Goal: Transaction & Acquisition: Purchase product/service

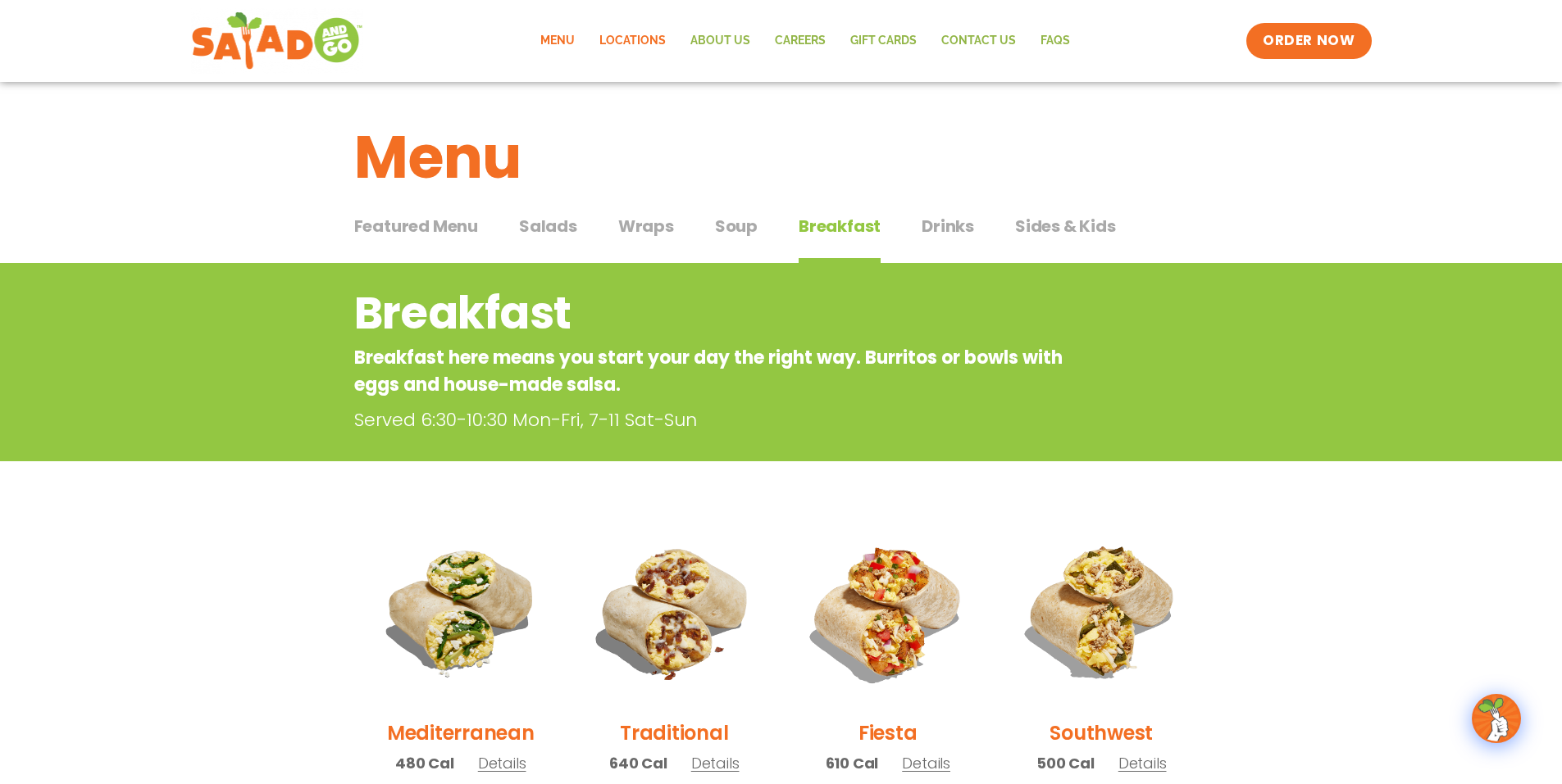
click at [619, 39] on link "Locations" at bounding box center [632, 41] width 91 height 38
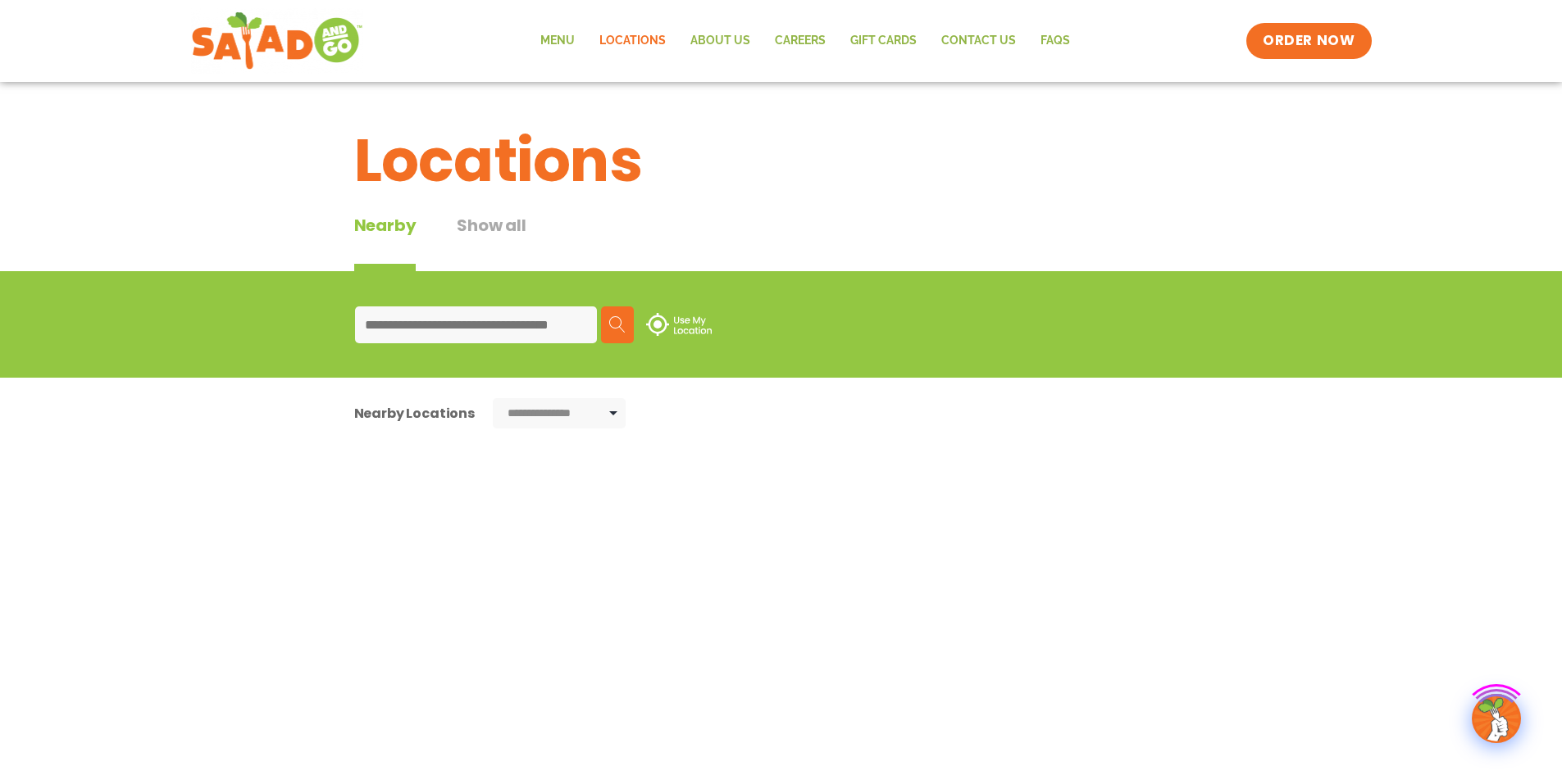
type input "*****"
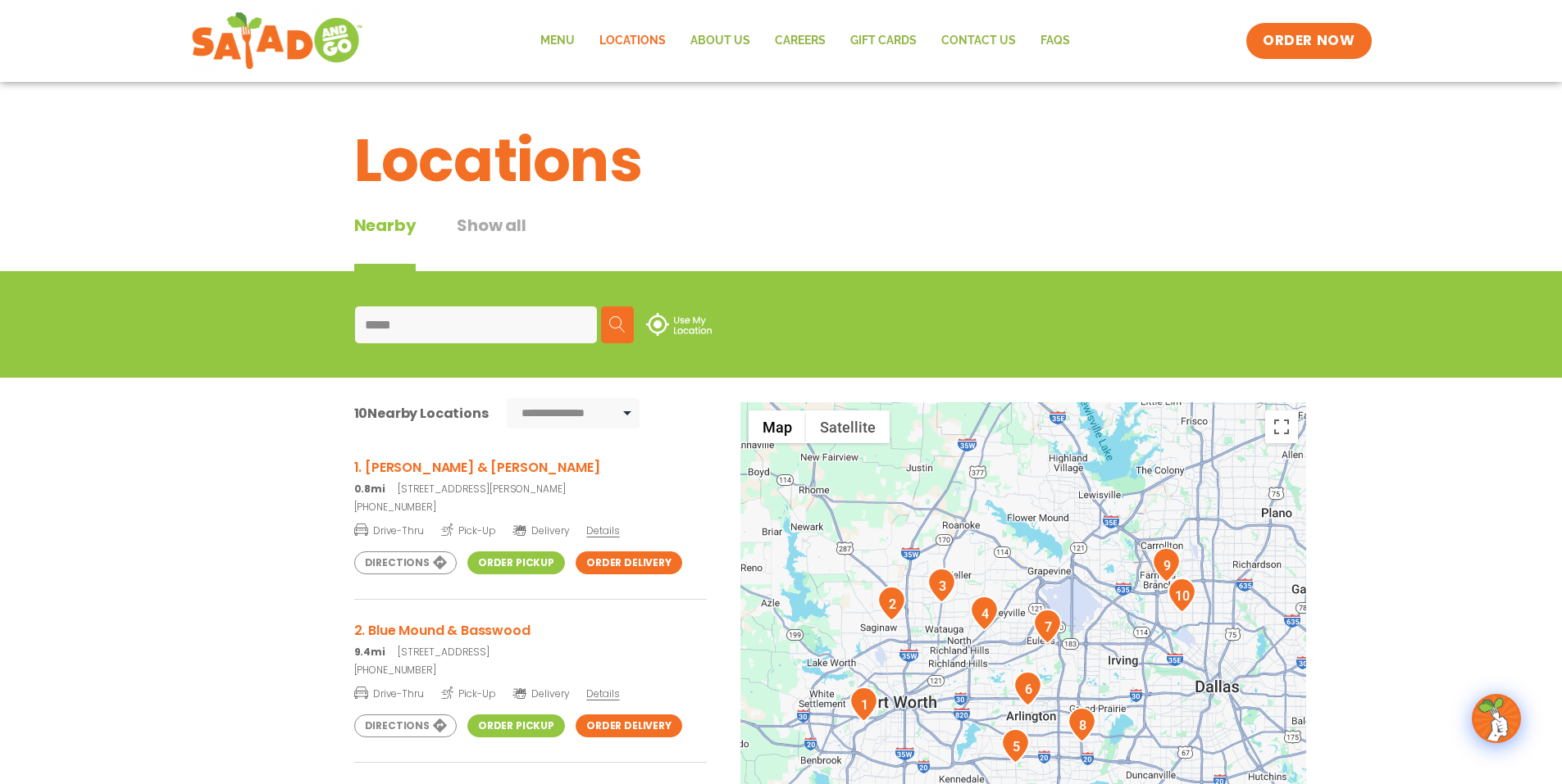
click at [606, 534] on span "Details" at bounding box center [603, 531] width 33 height 14
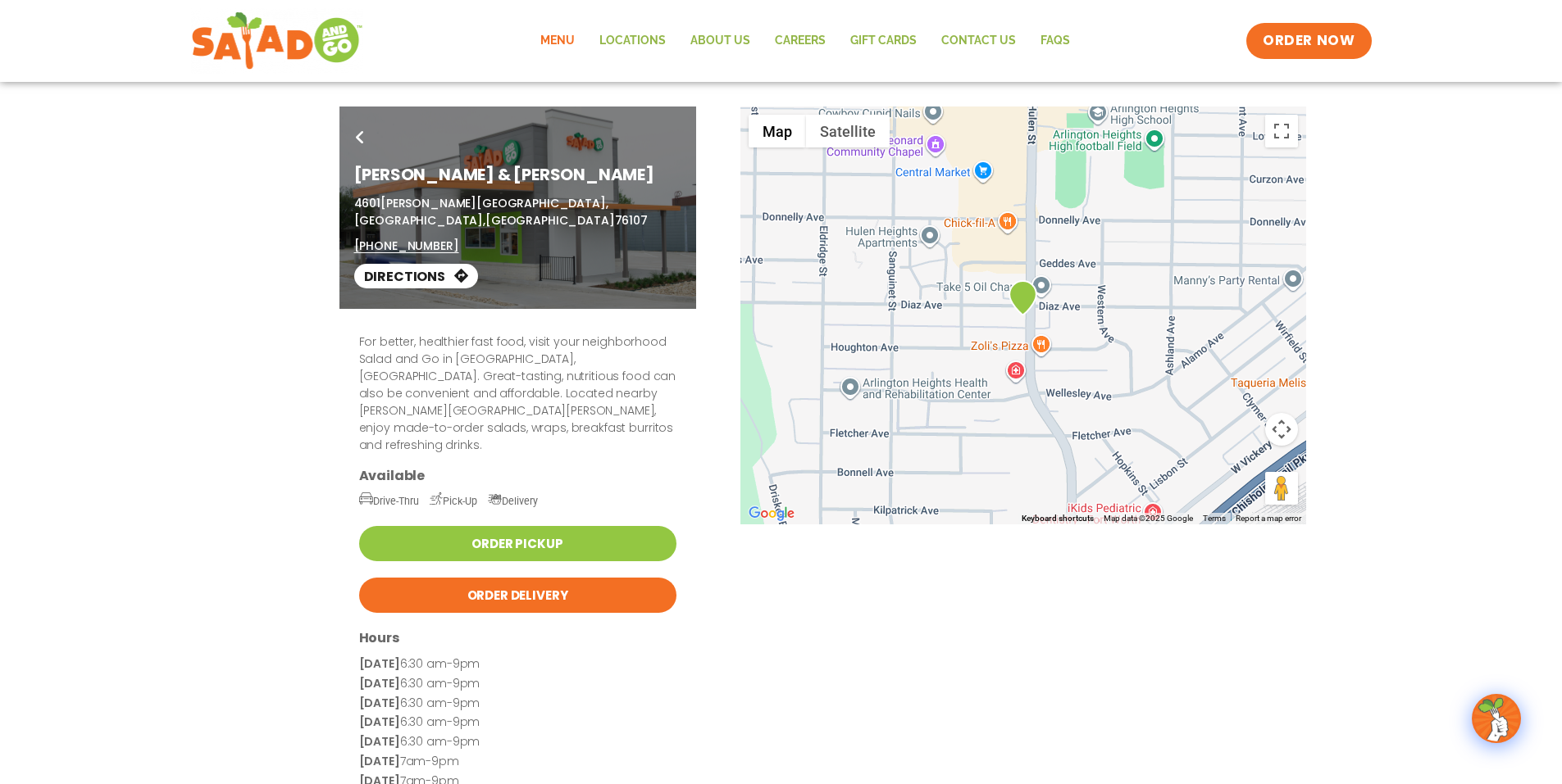
click at [560, 34] on link "Menu" at bounding box center [557, 41] width 59 height 38
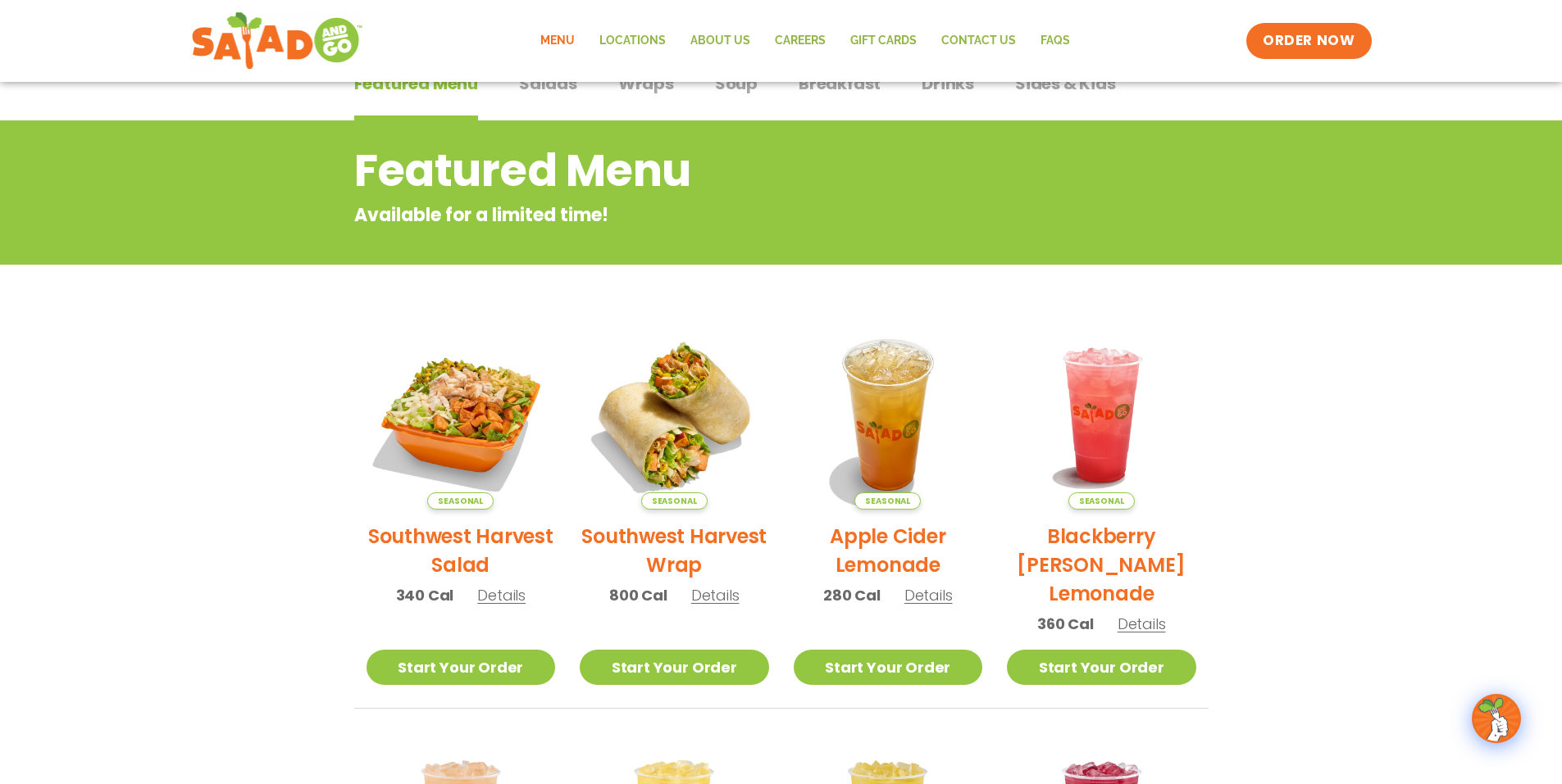
scroll to position [104, 0]
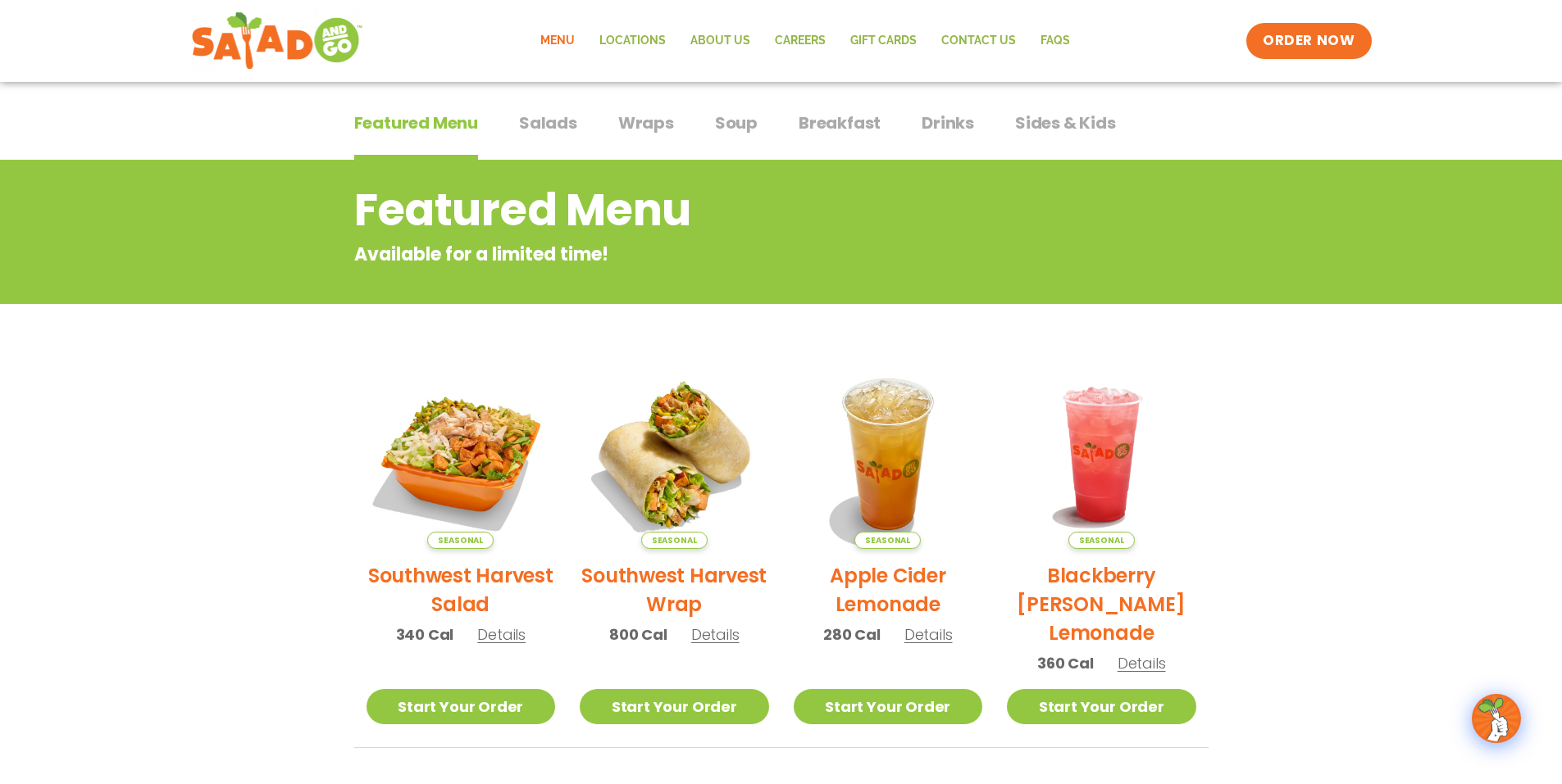
click at [635, 119] on span "Wraps" at bounding box center [646, 123] width 56 height 24
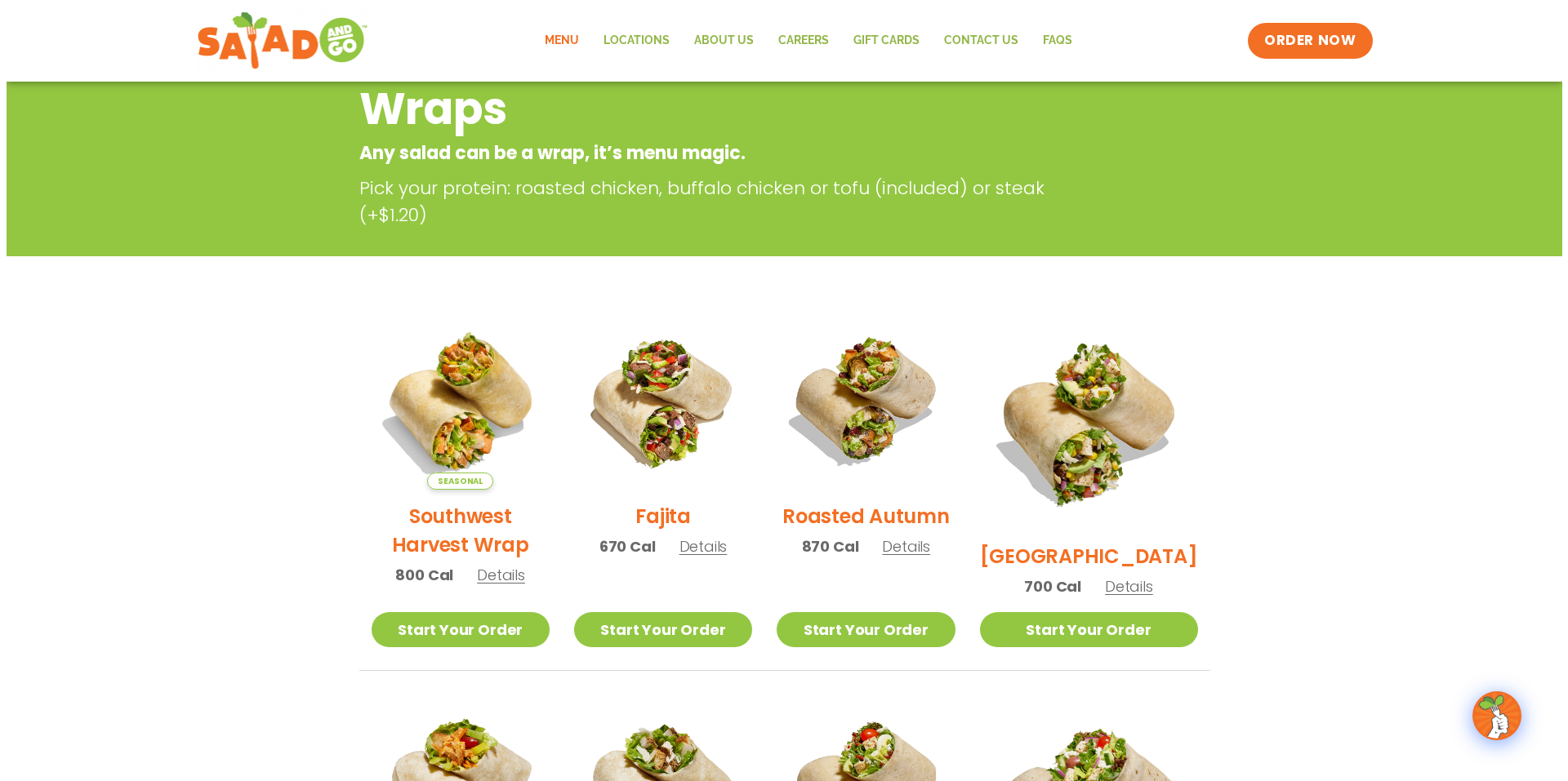
scroll to position [327, 0]
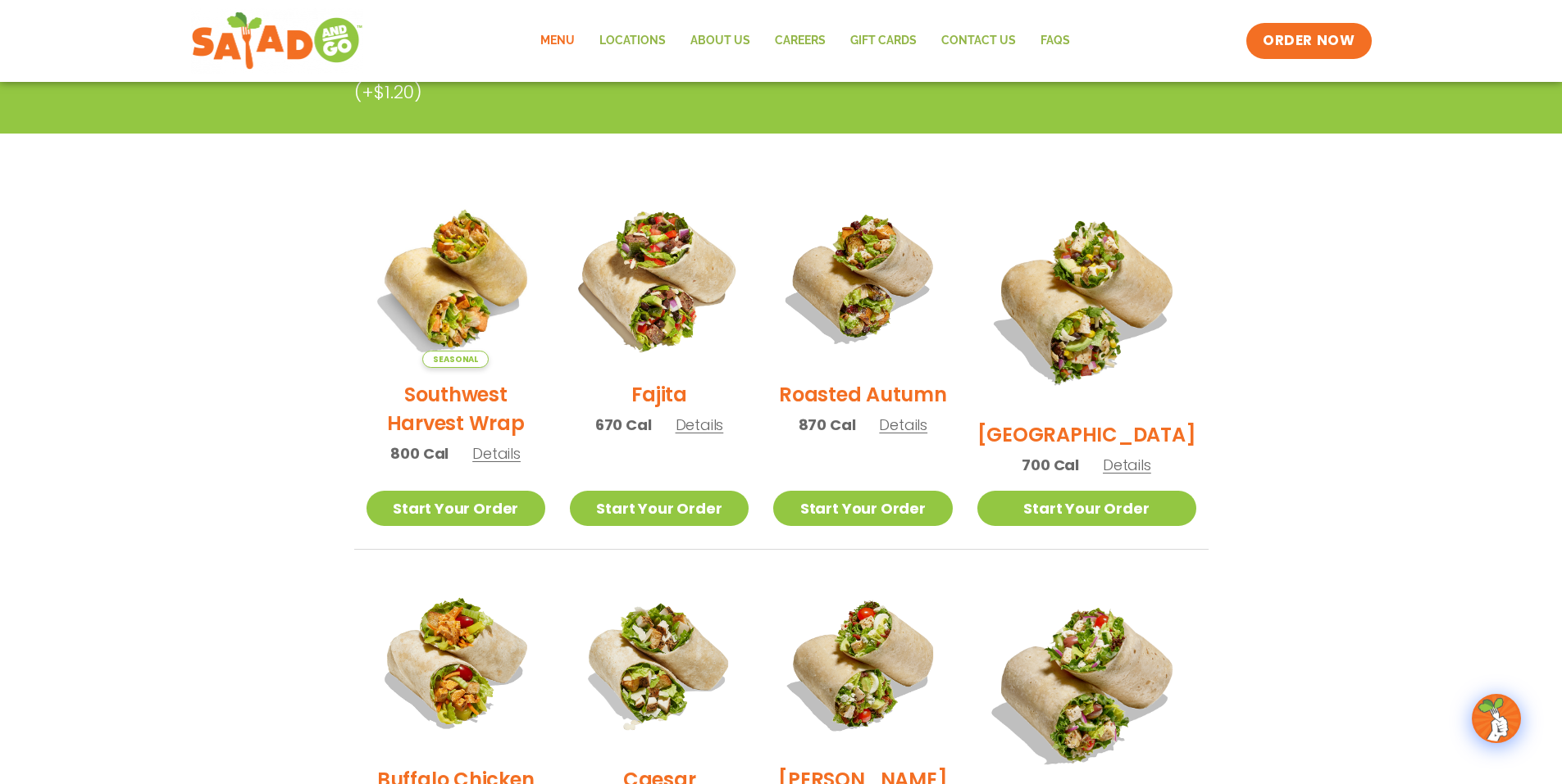
click at [664, 276] on img at bounding box center [659, 278] width 210 height 210
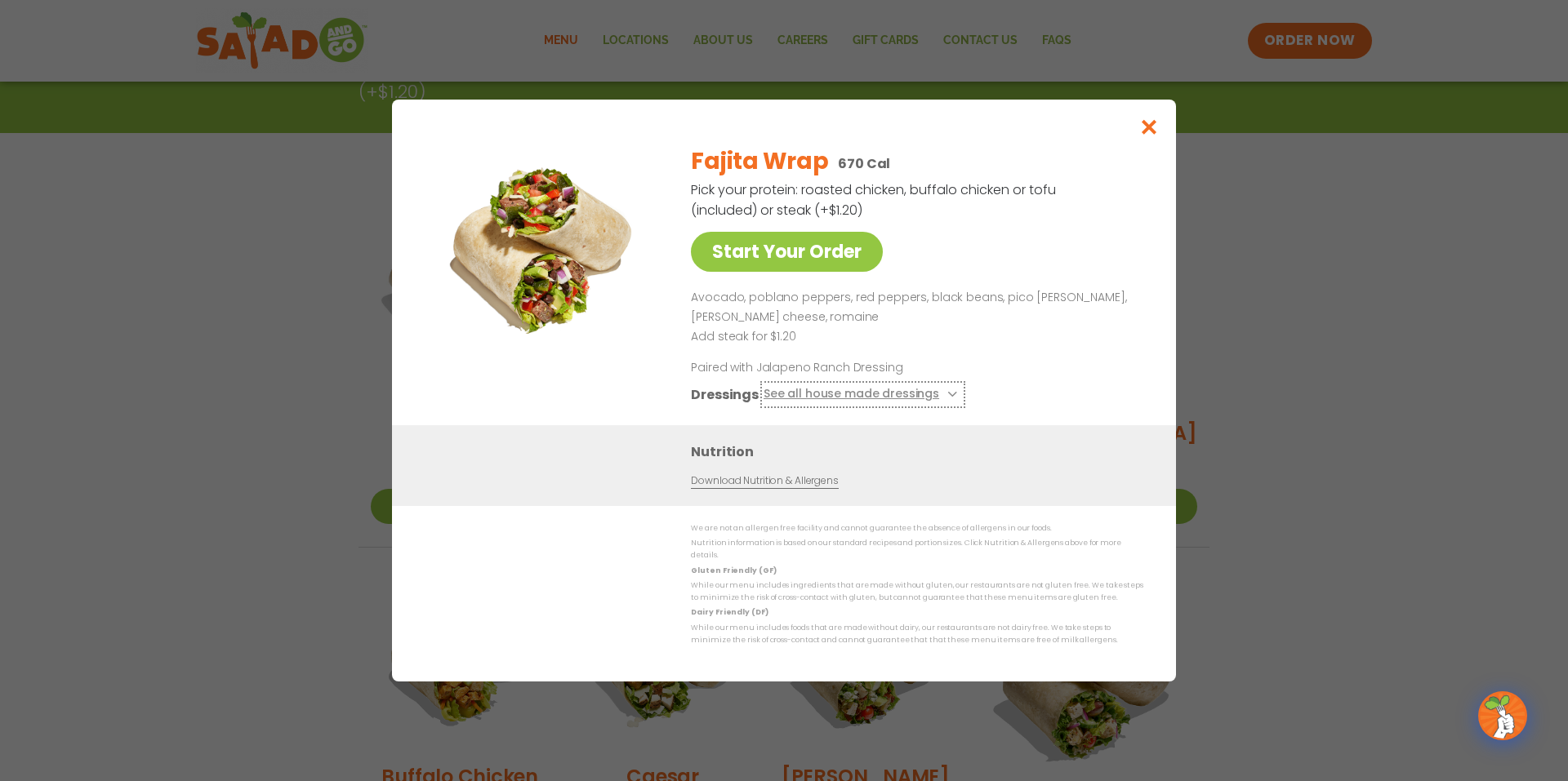
click at [845, 402] on button "See all house made dressings" at bounding box center [863, 395] width 199 height 21
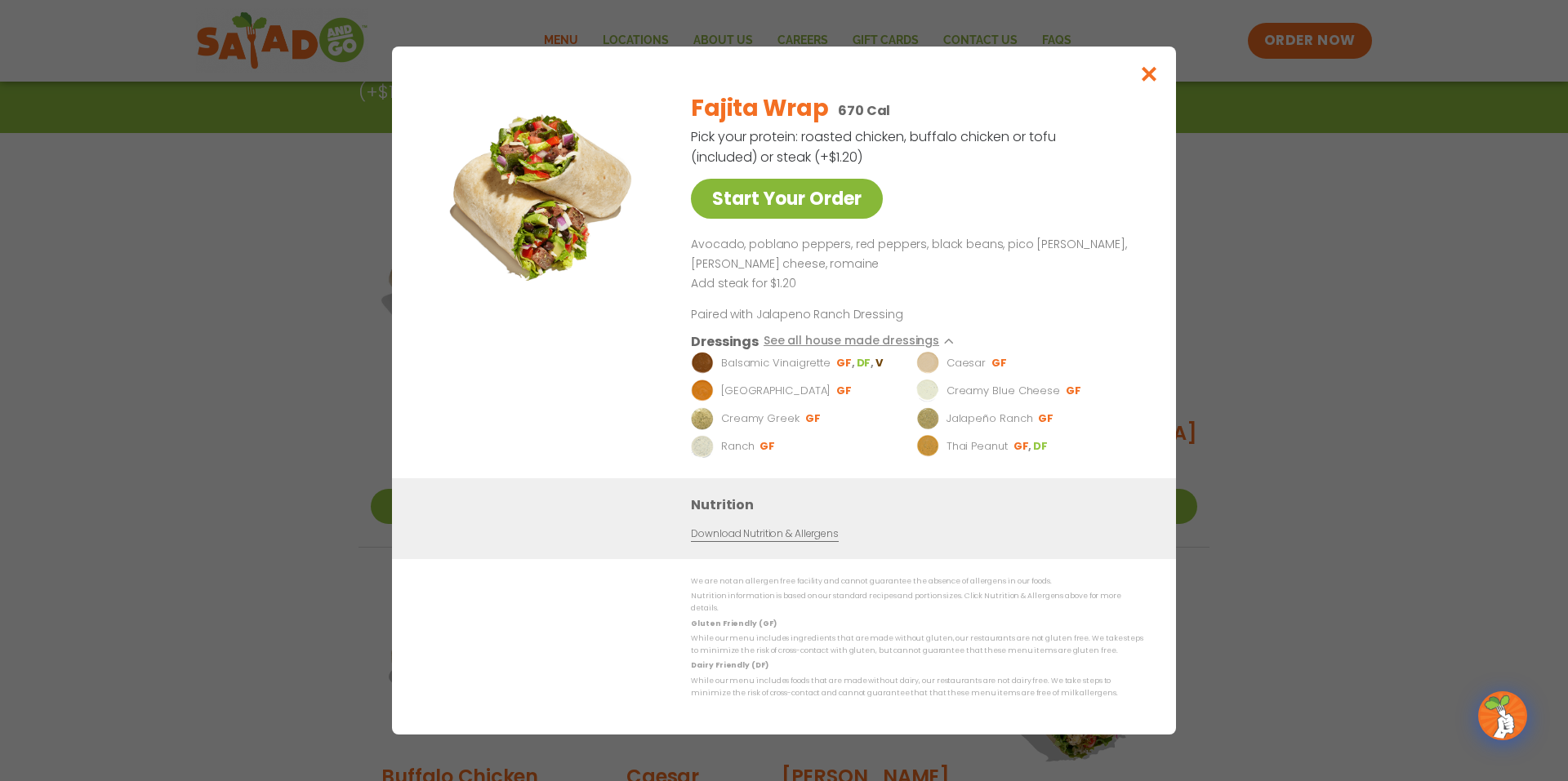
click at [809, 201] on link "Start Your Order" at bounding box center [786, 199] width 192 height 40
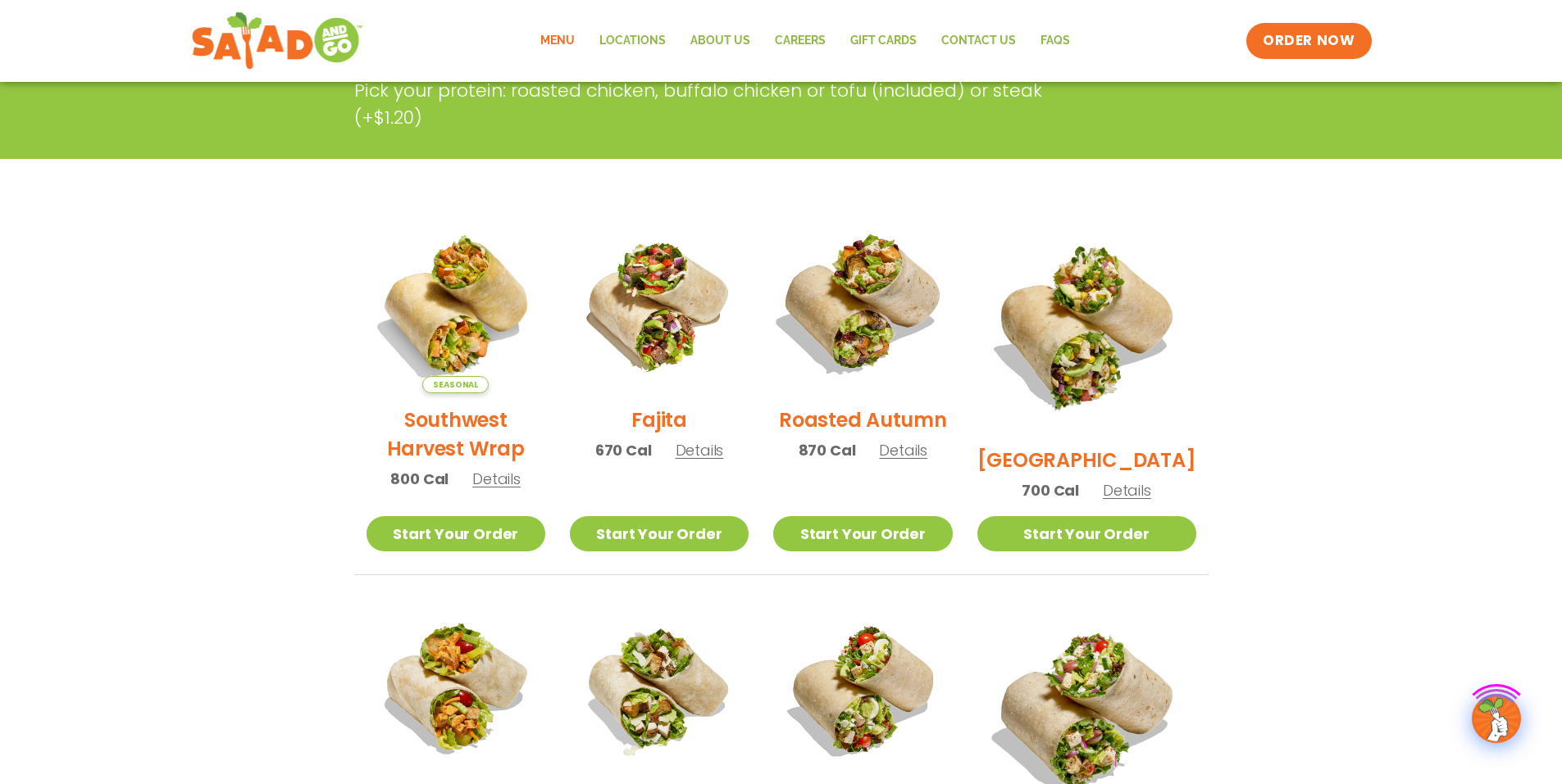
scroll to position [328, 0]
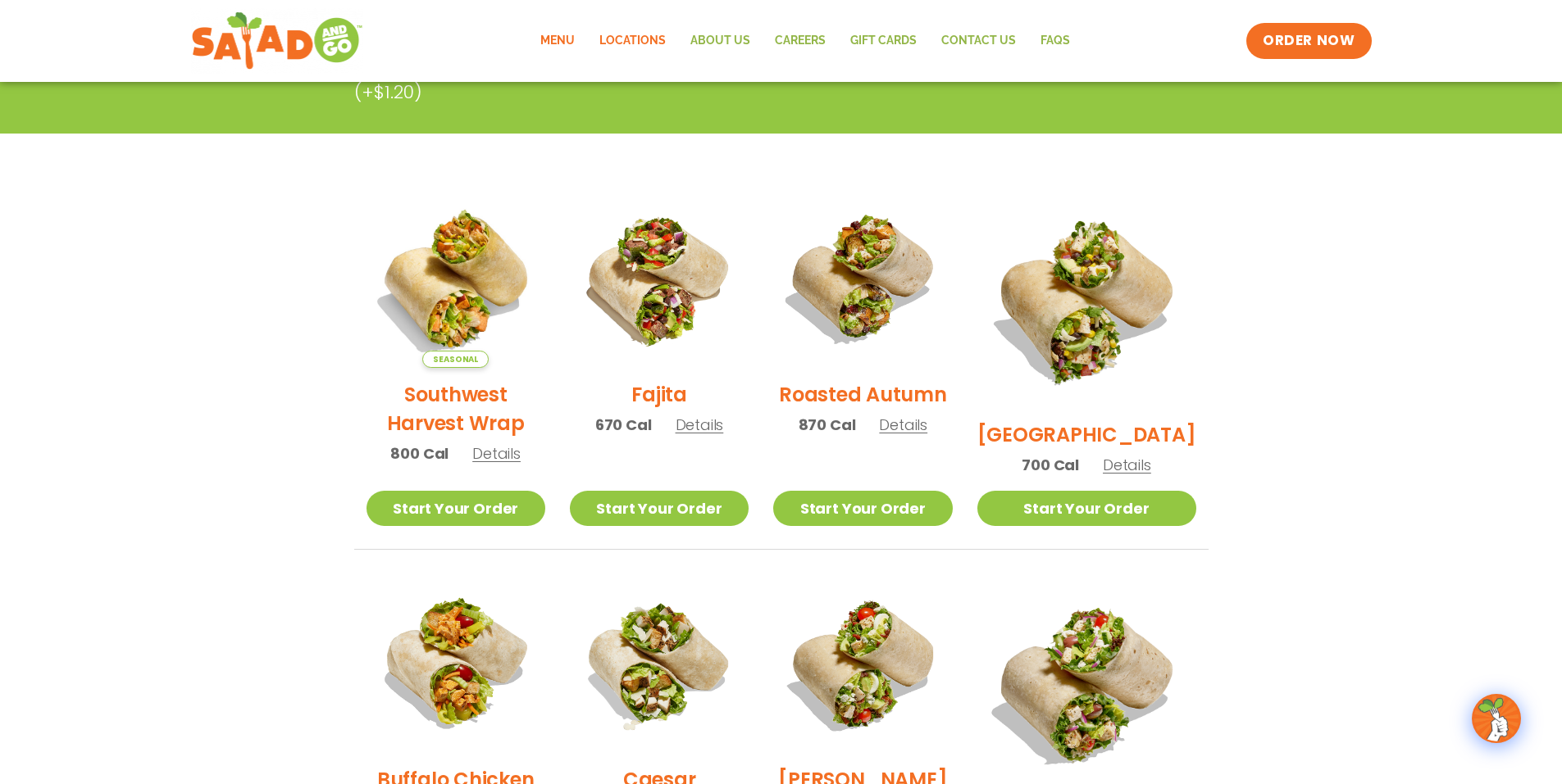
click at [632, 31] on link "Locations" at bounding box center [632, 41] width 91 height 38
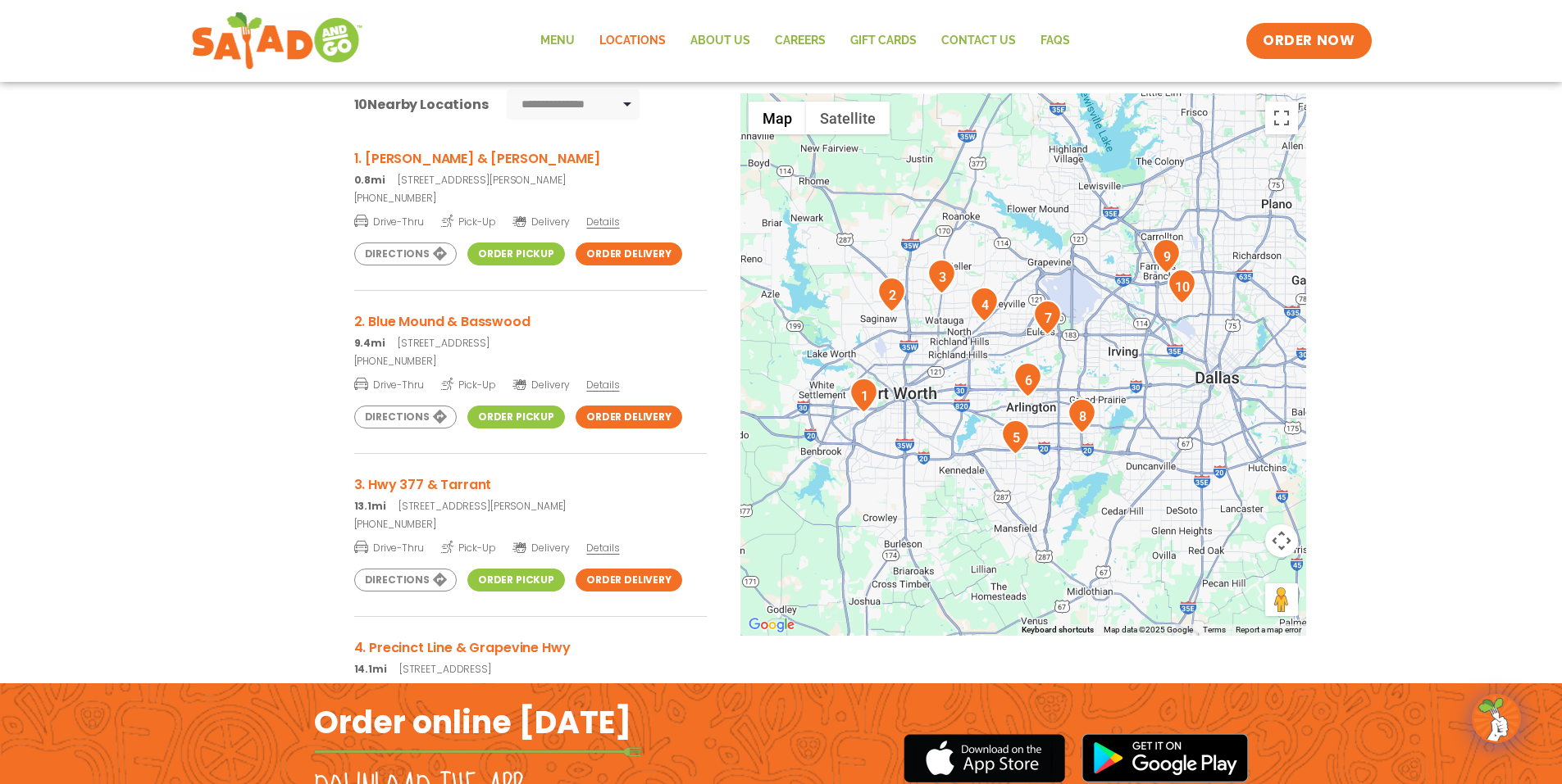
scroll to position [328, 0]
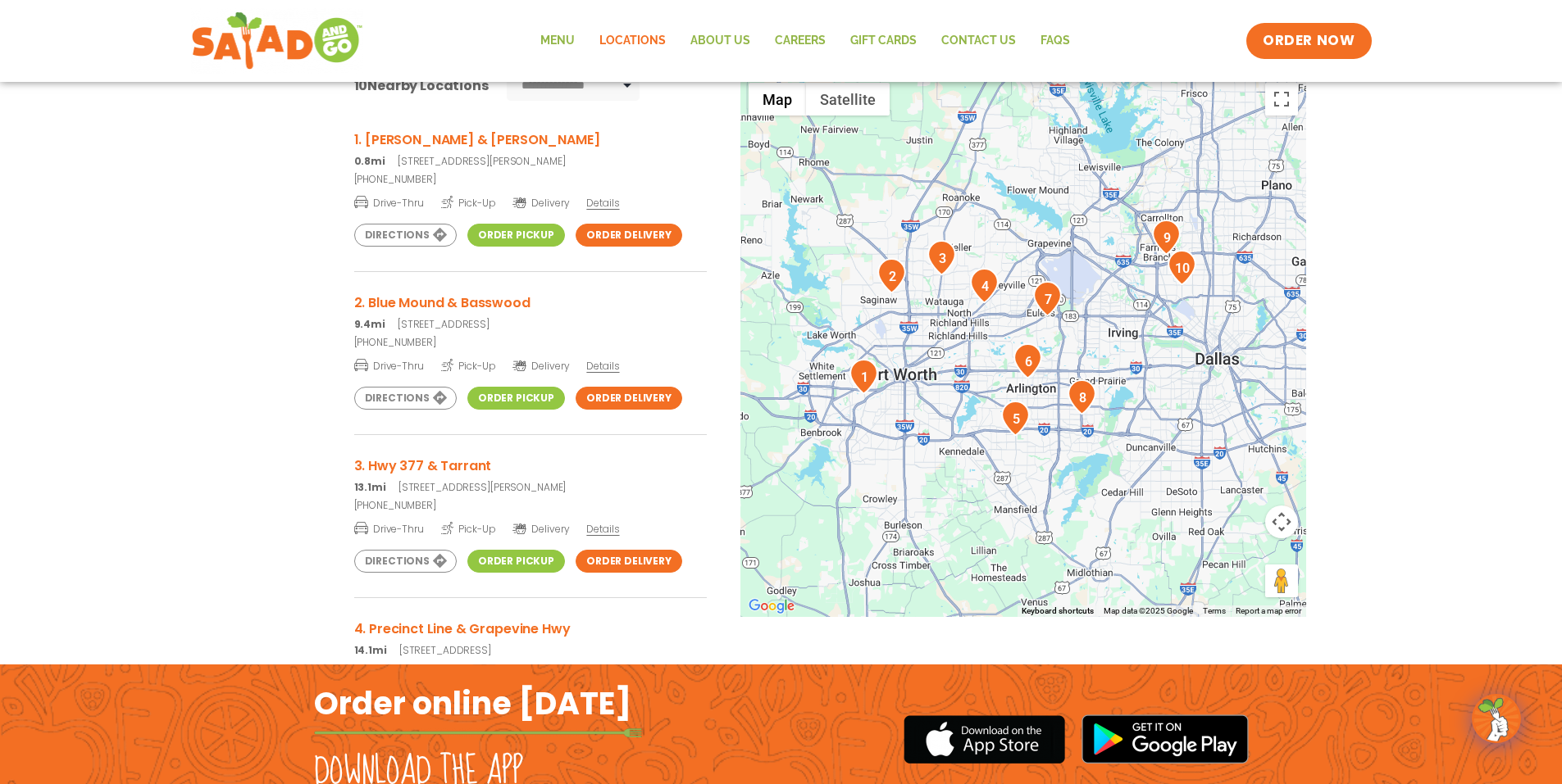
click at [495, 239] on link "Order Pickup" at bounding box center [516, 235] width 98 height 23
